Goal: Transaction & Acquisition: Book appointment/travel/reservation

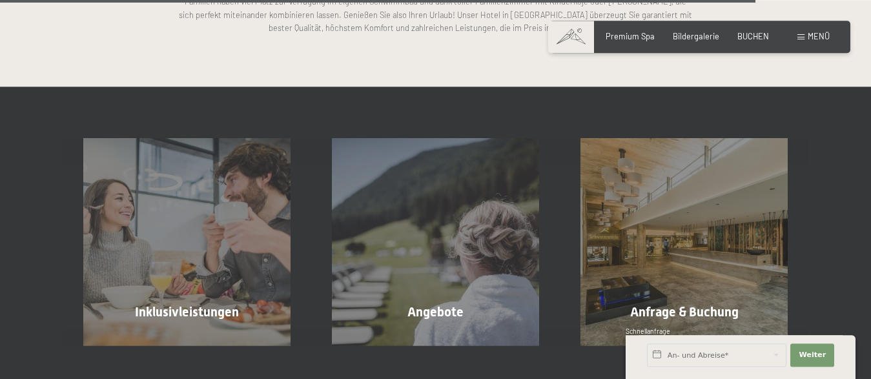
scroll to position [3030, 0]
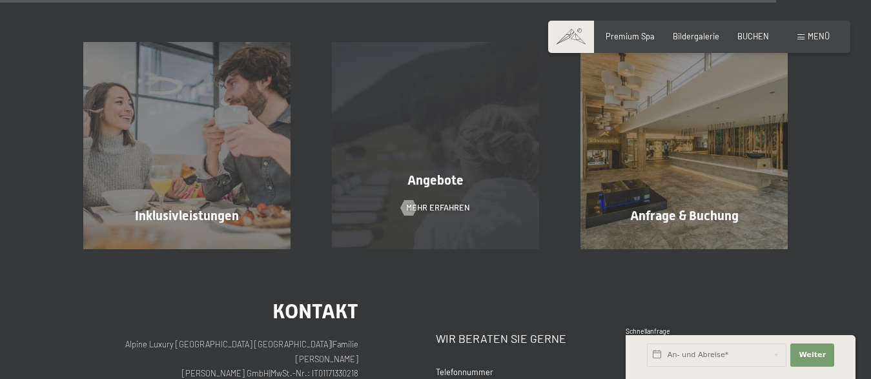
click at [432, 179] on span "Angebote" at bounding box center [436, 180] width 56 height 16
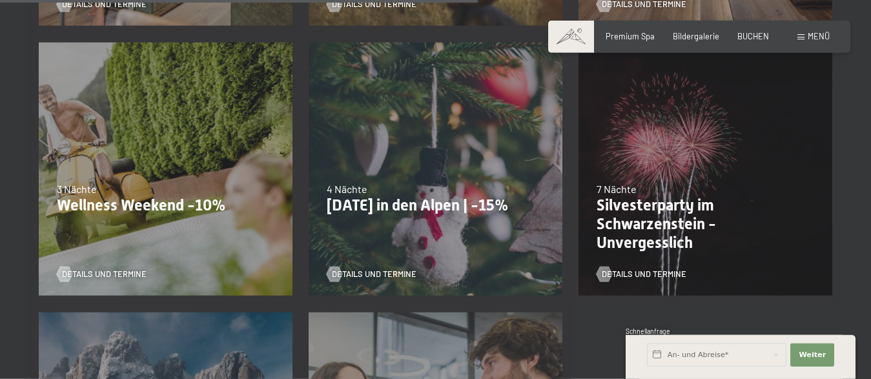
scroll to position [1120, 0]
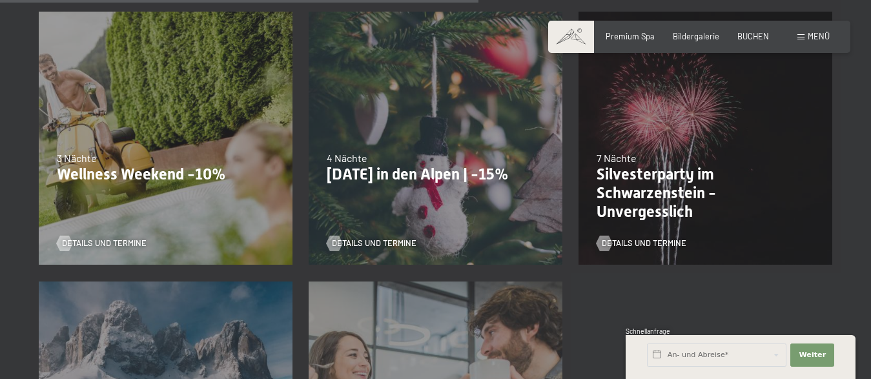
click at [132, 154] on div "3 Nächte" at bounding box center [166, 158] width 218 height 14
click at [97, 242] on span "Details und Termine" at bounding box center [117, 244] width 85 height 12
